Goal: Navigation & Orientation: Understand site structure

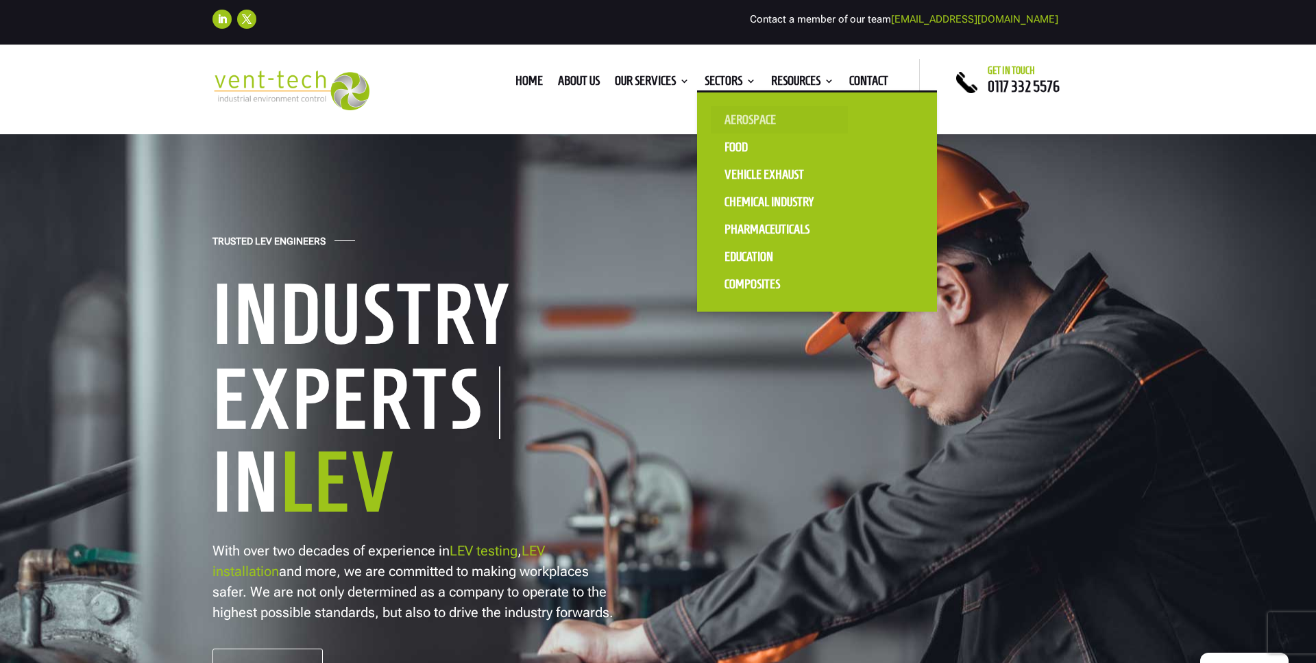
click at [728, 110] on link "Aerospace" at bounding box center [779, 119] width 137 height 27
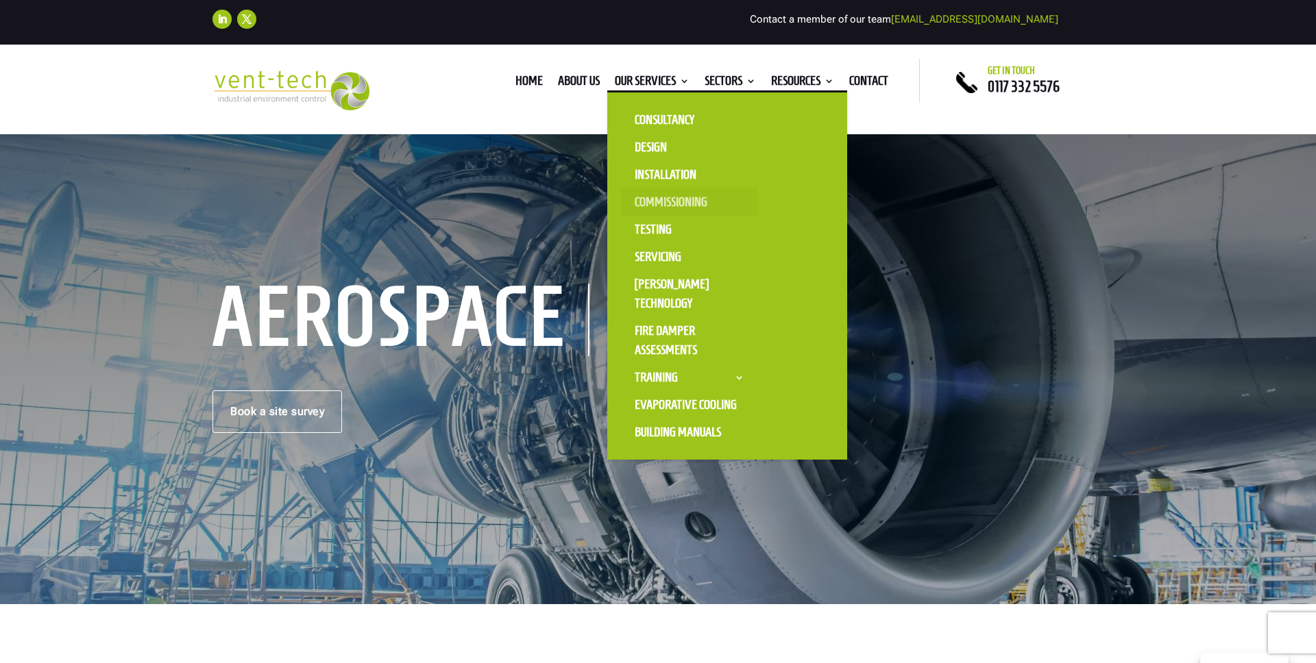
click at [667, 210] on link "Commissioning" at bounding box center [689, 201] width 137 height 27
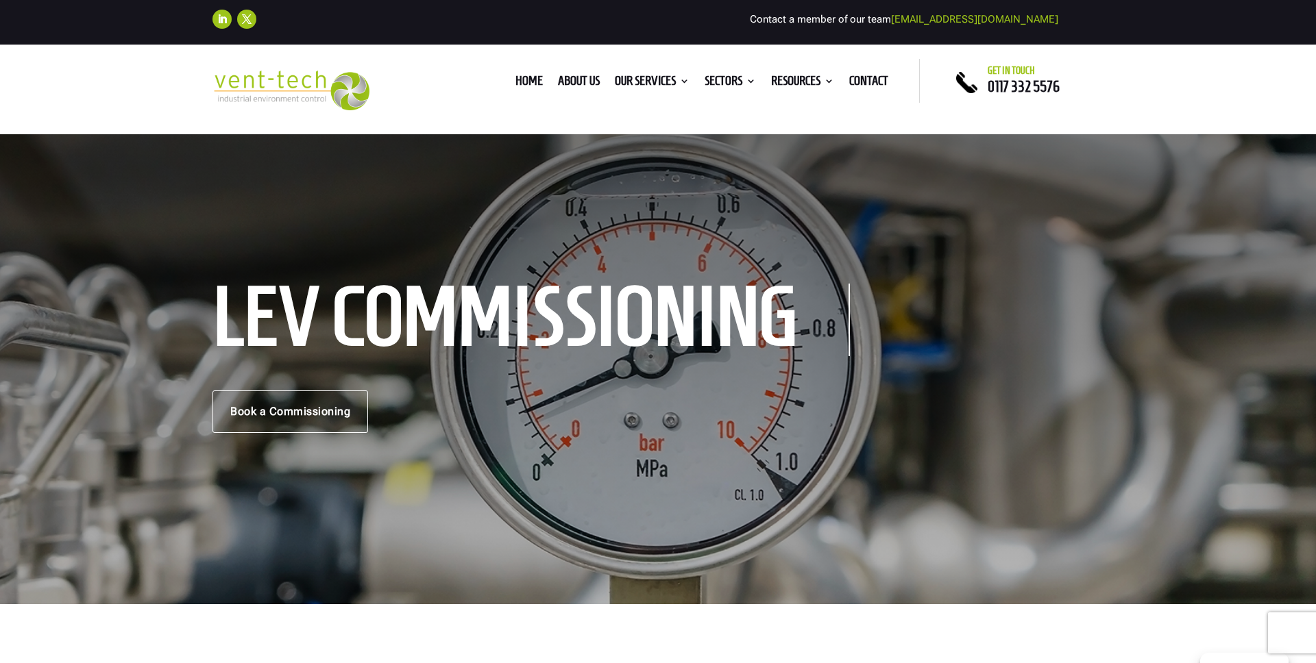
click at [578, 72] on ul "Home About us Our Services Consultancy Design Installation Commissioning Testin…" at bounding box center [702, 81] width 388 height 21
click at [579, 89] on link "About us" at bounding box center [579, 83] width 42 height 15
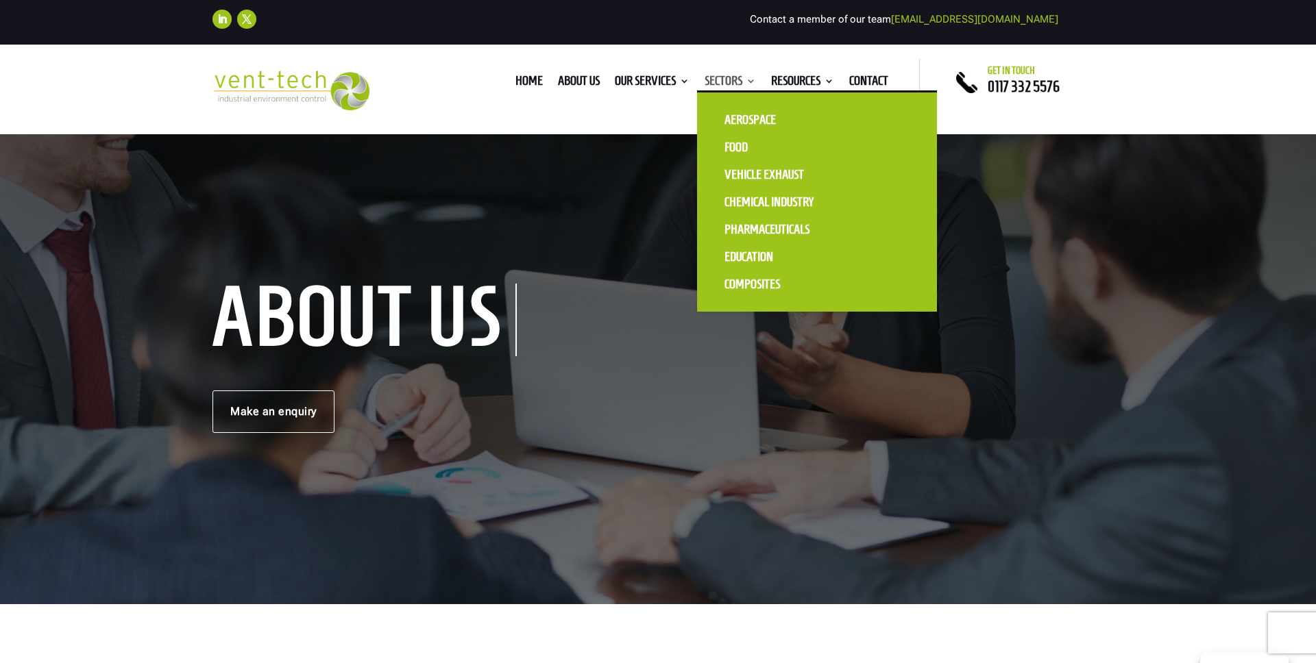
click at [728, 84] on link "Sectors" at bounding box center [729, 83] width 51 height 15
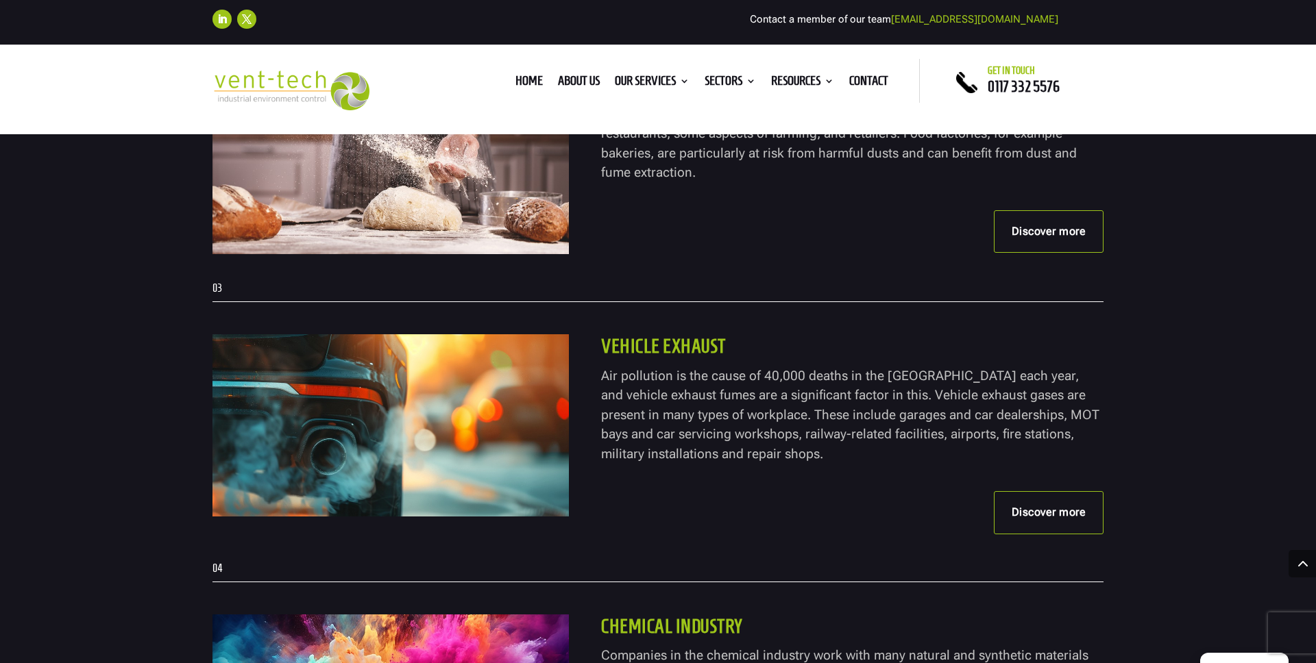
scroll to position [948, 0]
